Goal: Participate in discussion

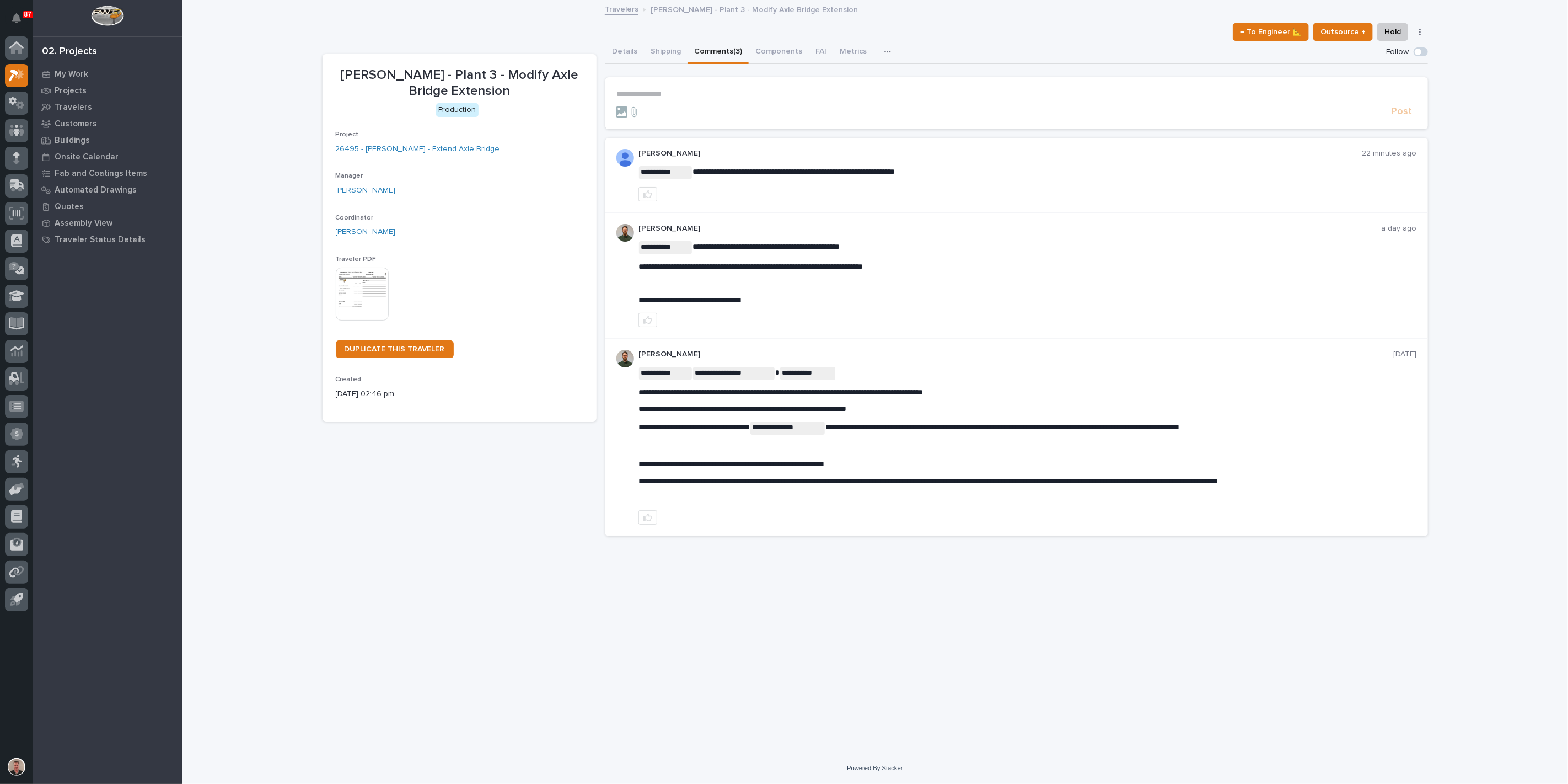
click at [672, 99] on p "**********" at bounding box center [1017, 94] width 800 height 9
click at [666, 128] on span "Adam Yutzy" at bounding box center [655, 126] width 62 height 7
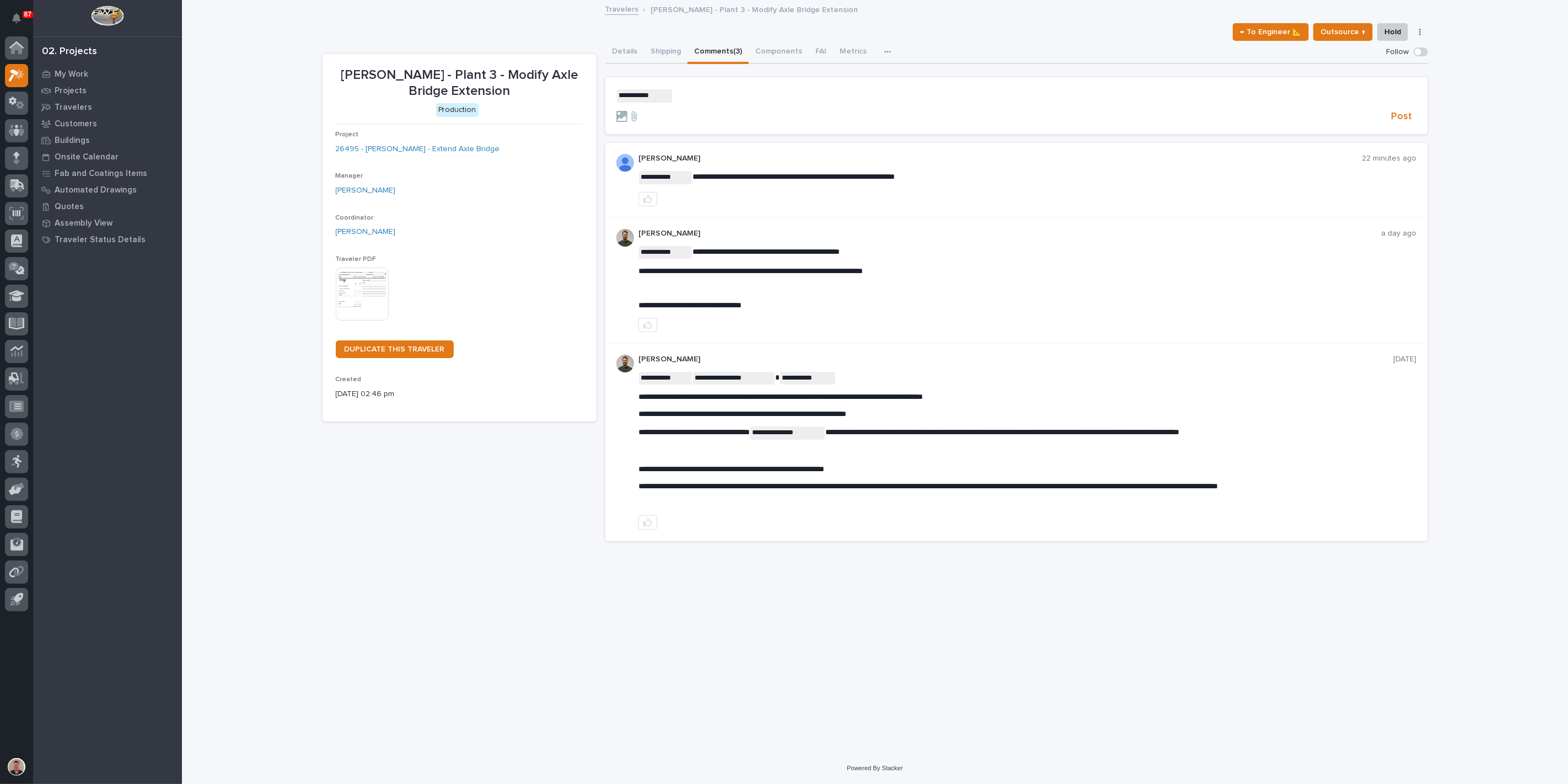
click at [700, 103] on p "**********" at bounding box center [1017, 95] width 800 height 13
click at [1395, 123] on span "Post" at bounding box center [1402, 117] width 21 height 12
